Goal: Information Seeking & Learning: Learn about a topic

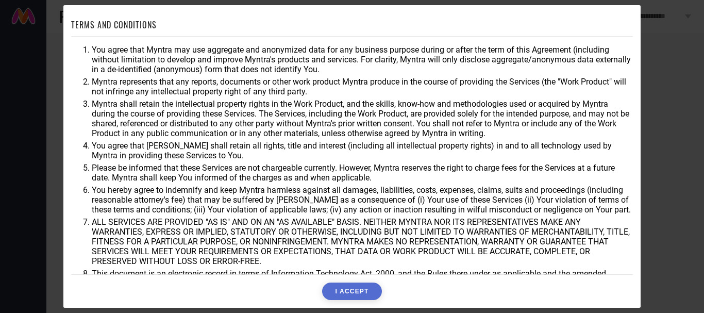
click at [346, 295] on button "I ACCEPT" at bounding box center [351, 291] width 59 height 18
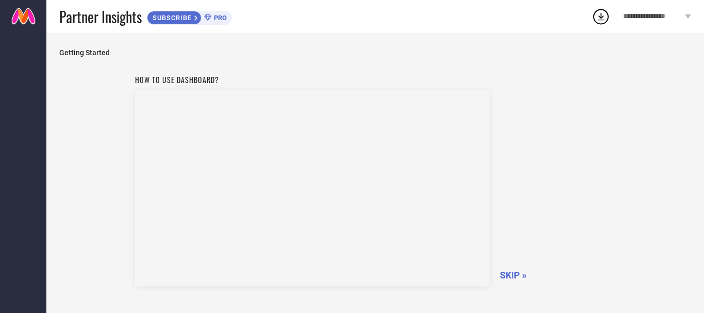
click at [507, 278] on span "SKIP »" at bounding box center [513, 274] width 27 height 11
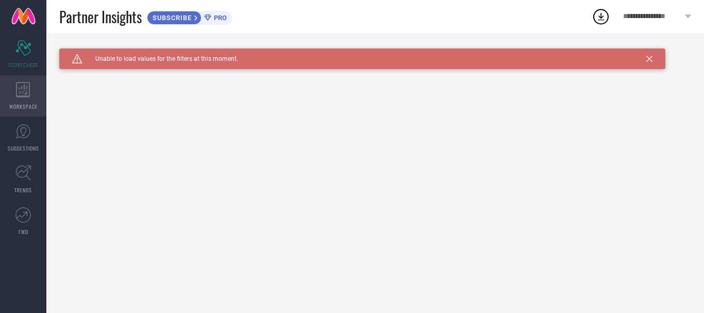
click at [27, 99] on div "WORKSPACE" at bounding box center [23, 95] width 46 height 41
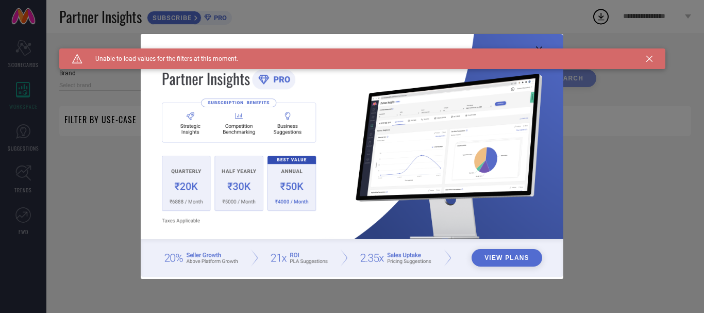
type input "1 STOP FASHION"
type input "All"
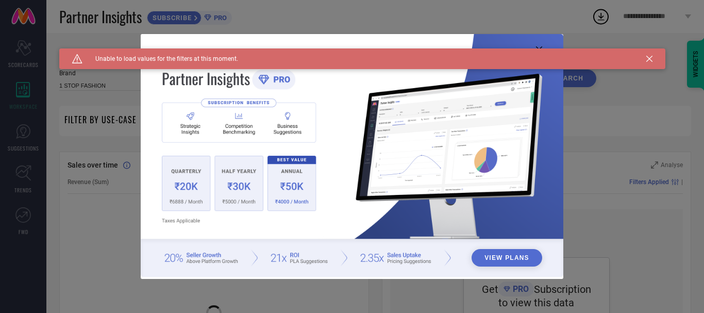
click at [645, 57] on div "Caution Created with Sketch. Unable to load values for the filters at this mome…" at bounding box center [362, 58] width 606 height 21
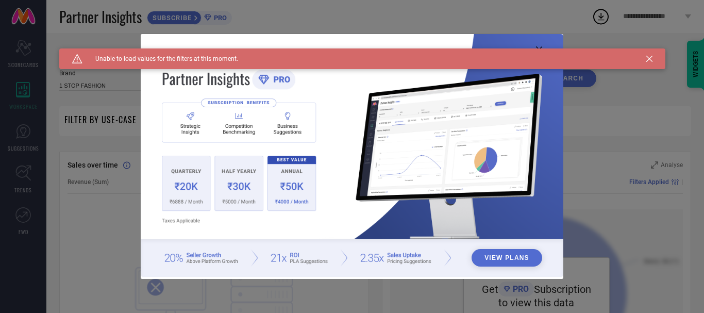
click at [650, 60] on icon at bounding box center [649, 59] width 6 height 6
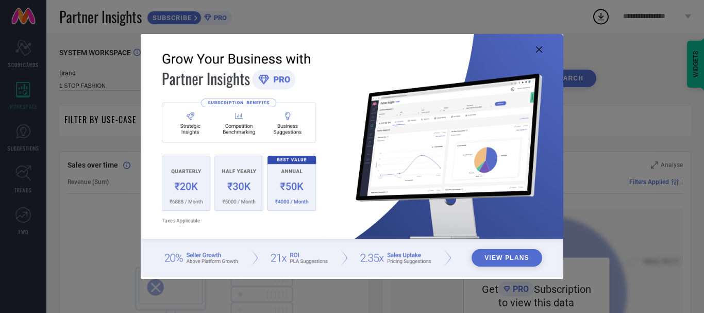
click at [540, 49] on icon at bounding box center [539, 49] width 6 height 6
